Goal: Find specific page/section: Find specific page/section

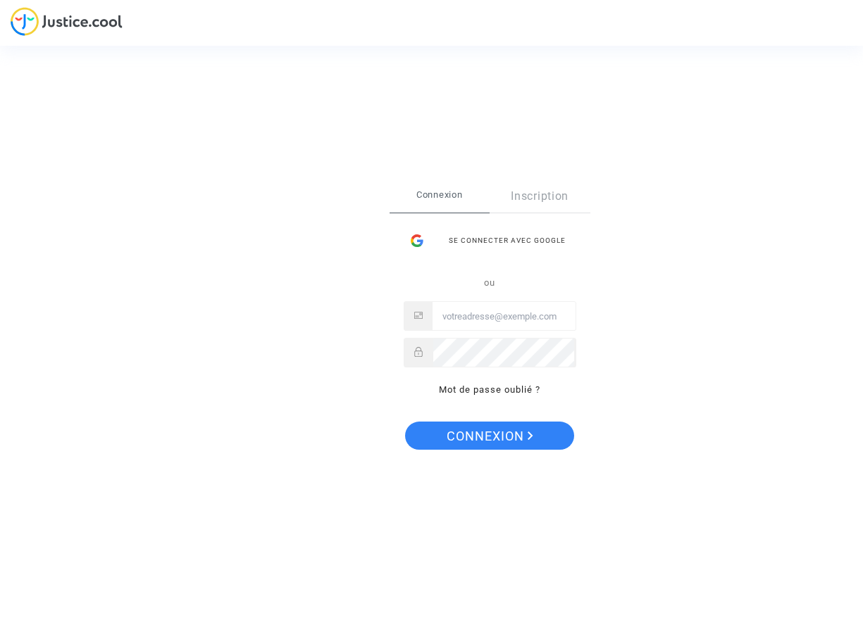
type input "financiere.desglenan@wanadoo.fr"
click at [487, 436] on span "Connexion" at bounding box center [489, 437] width 87 height 30
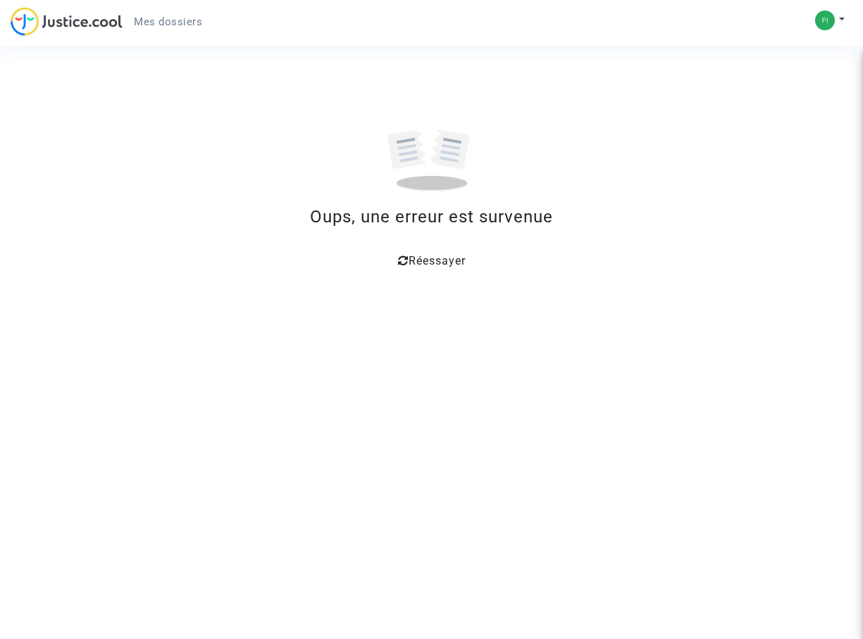
click at [411, 262] on span "Réessayer" at bounding box center [436, 260] width 57 height 13
click at [184, 25] on span "Mes dossiers" at bounding box center [168, 21] width 68 height 13
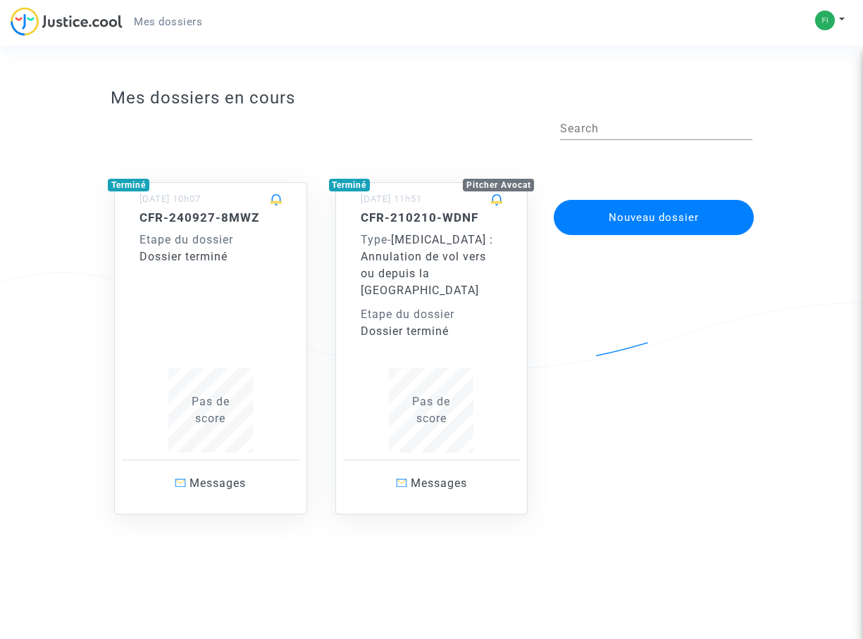
click at [183, 23] on span "Mes dossiers" at bounding box center [168, 21] width 68 height 13
click at [578, 130] on input "Search" at bounding box center [656, 129] width 192 height 13
paste input "CFR-210322-UNTK"
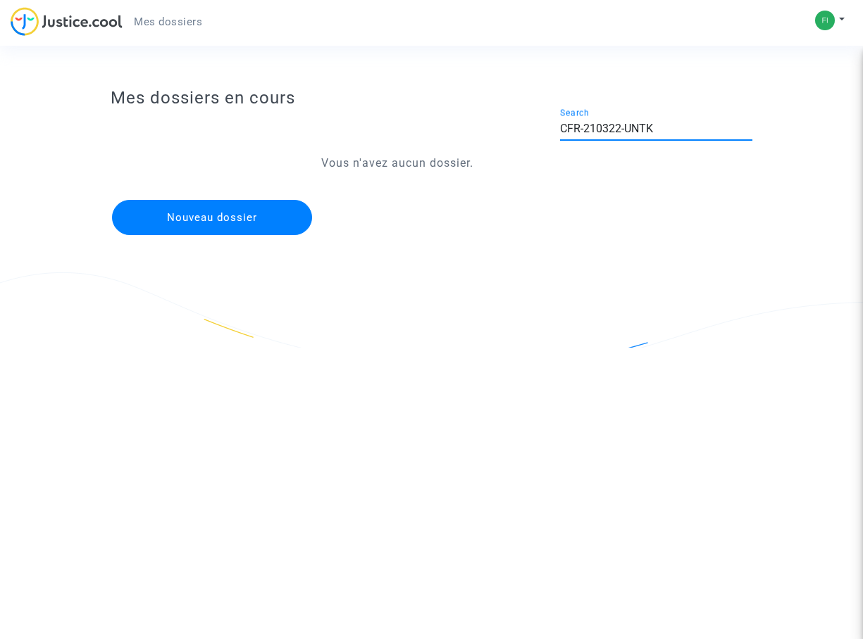
type input "CFR-210322-UNTK"
click at [184, 20] on span "Mes dossiers" at bounding box center [168, 21] width 68 height 13
click at [677, 125] on input "CFR-210322-UNTK" at bounding box center [656, 129] width 192 height 13
click at [25, 22] on img at bounding box center [67, 21] width 112 height 29
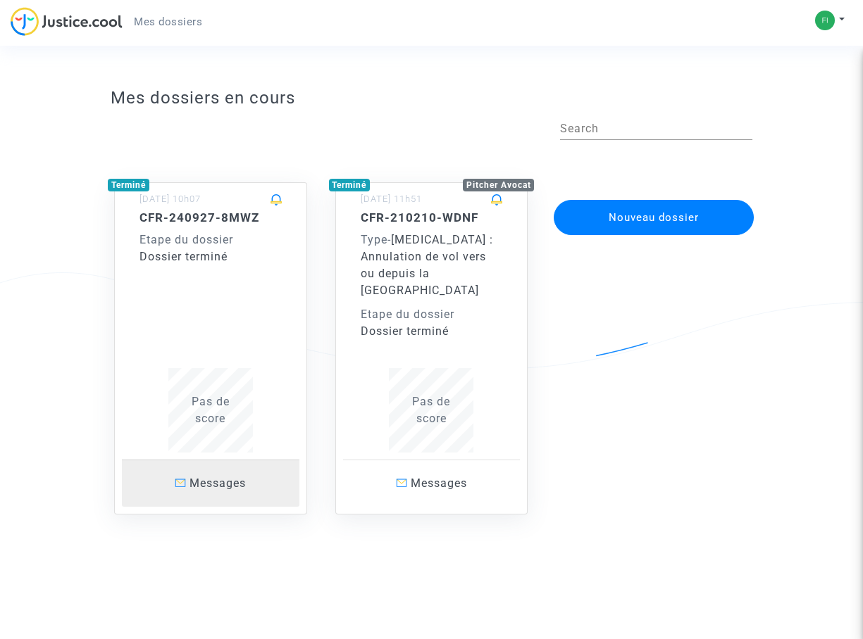
click at [236, 477] on span "Messages" at bounding box center [217, 483] width 56 height 13
